Goal: Task Accomplishment & Management: Manage account settings

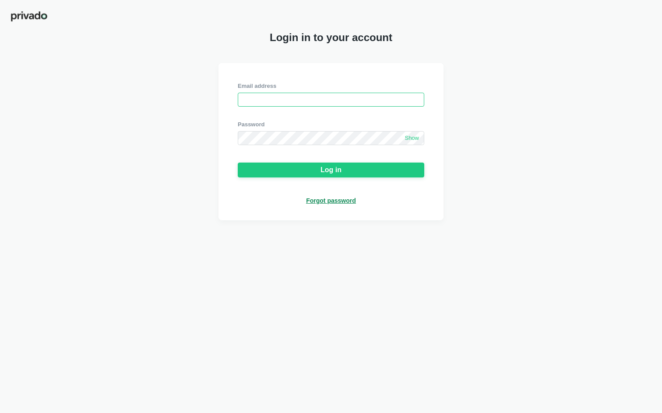
click at [395, 100] on input "email" at bounding box center [331, 100] width 186 height 14
type input "[PERSON_NAME][EMAIL_ADDRESS][DOMAIN_NAME]"
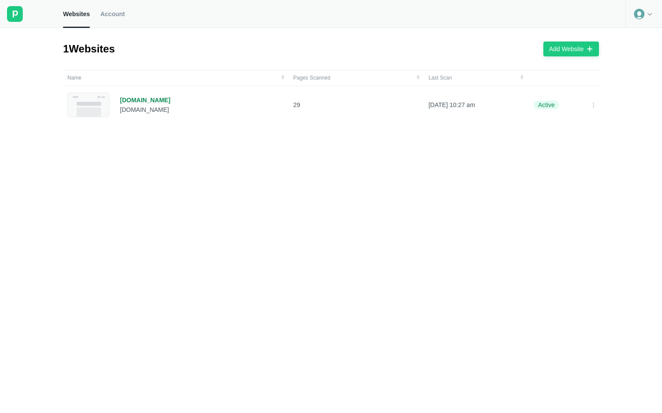
click at [119, 13] on span "Account" at bounding box center [112, 14] width 25 height 8
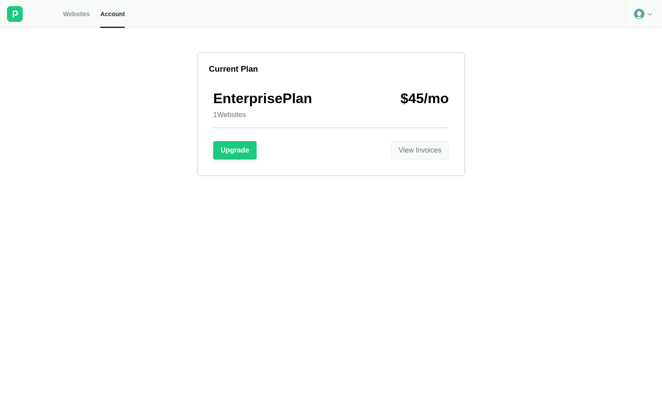
click at [429, 156] on button "View Invoices" at bounding box center [420, 150] width 58 height 18
